Goal: Task Accomplishment & Management: Manage account settings

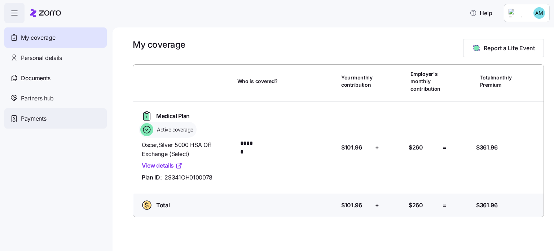
click at [39, 120] on span "Payments" at bounding box center [33, 118] width 25 height 9
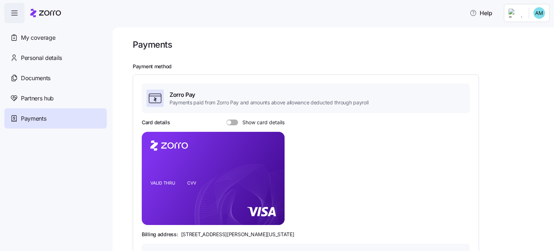
click at [234, 122] on span at bounding box center [234, 122] width 7 height 6
click at [227, 119] on input "Show card details" at bounding box center [227, 119] width 0 height 0
